Goal: Task Accomplishment & Management: Manage account settings

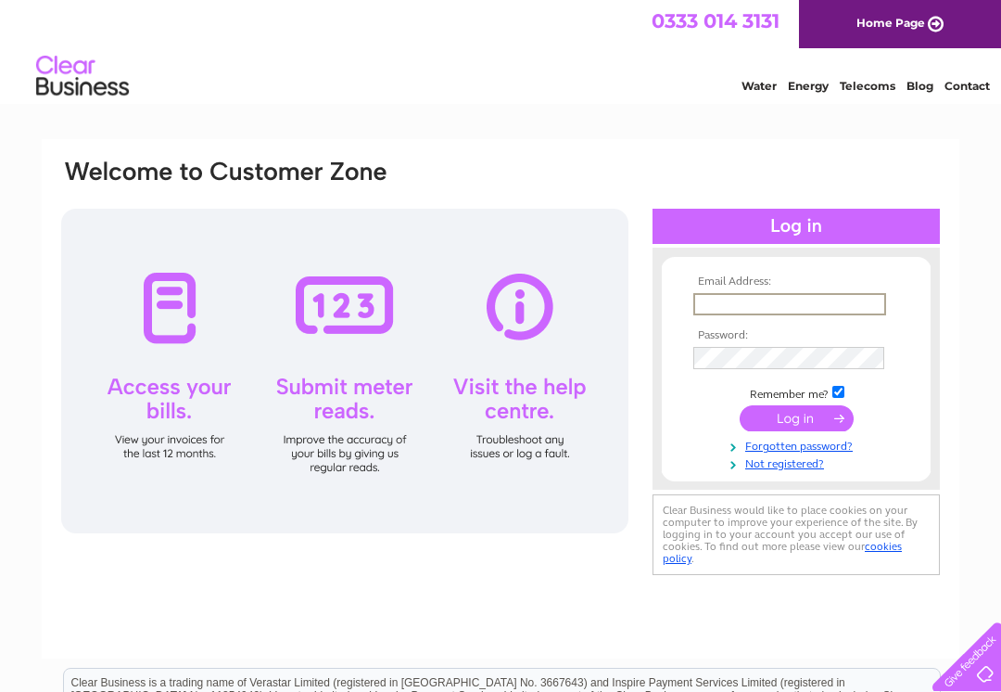
click at [797, 299] on input "text" at bounding box center [790, 304] width 193 height 22
type input "[EMAIL_ADDRESS][DOMAIN_NAME]"
click at [796, 426] on input "submit" at bounding box center [797, 418] width 114 height 26
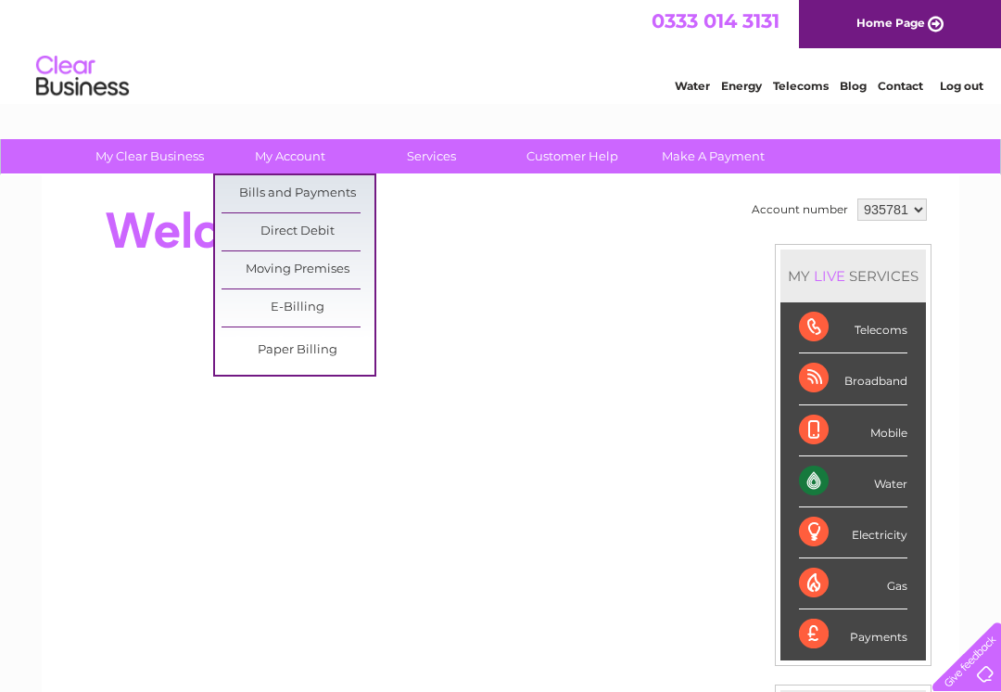
click at [324, 188] on link "Bills and Payments" at bounding box center [298, 193] width 153 height 37
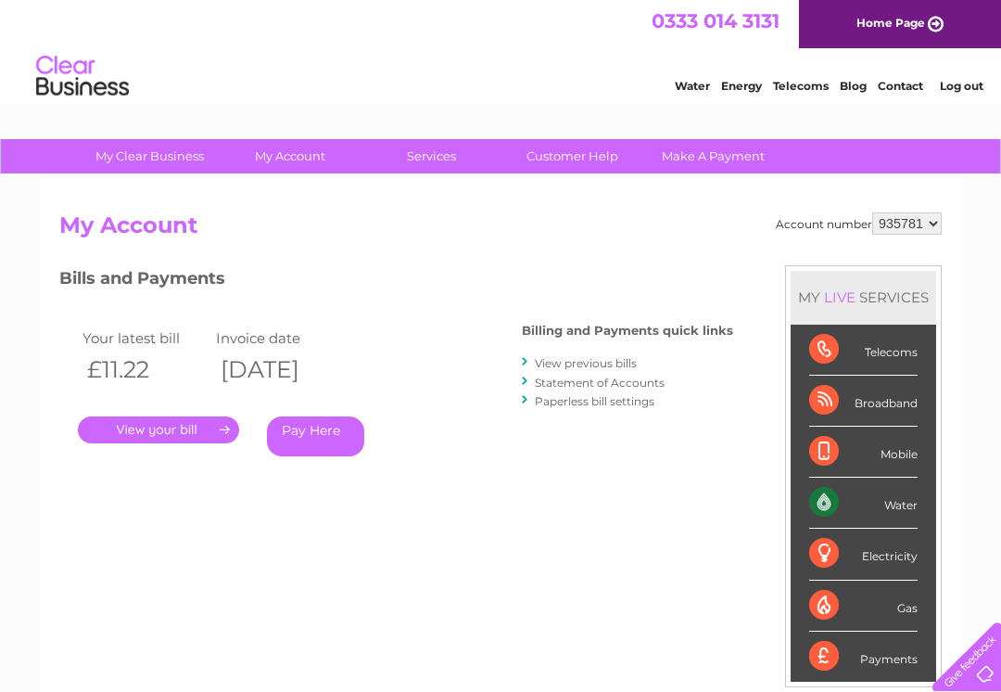
click at [170, 422] on link "." at bounding box center [158, 429] width 161 height 27
